Goal: Information Seeking & Learning: Learn about a topic

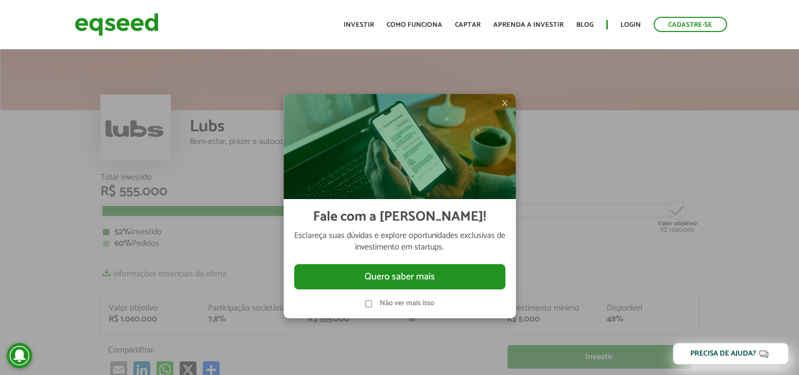
click at [503, 103] on span "×" at bounding box center [504, 103] width 6 height 13
